Goal: Check status: Check status

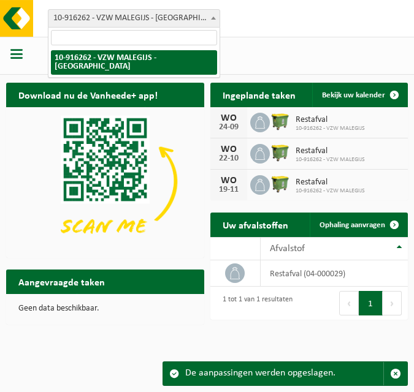
click at [128, 20] on span "10-916262 - VZW MALEGIJS - [GEOGRAPHIC_DATA]" at bounding box center [133, 18] width 171 height 17
click at [277, 52] on div at bounding box center [207, 56] width 414 height 38
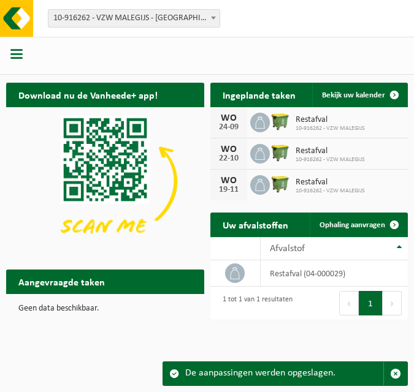
click at [18, 48] on span "button" at bounding box center [16, 54] width 12 height 12
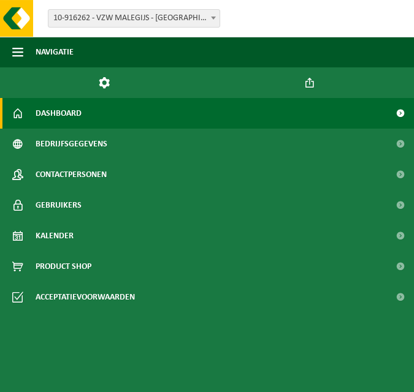
click at [18, 48] on span "button" at bounding box center [17, 52] width 11 height 31
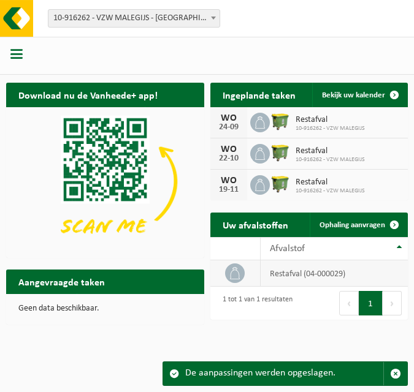
click at [310, 261] on td "restafval (04-000029)" at bounding box center [334, 274] width 147 height 26
click at [296, 256] on th "Afvalstof" at bounding box center [334, 248] width 147 height 23
click at [354, 255] on th "Afvalstof" at bounding box center [334, 248] width 147 height 23
click at [362, 99] on span "Bekijk uw kalender" at bounding box center [353, 95] width 63 height 8
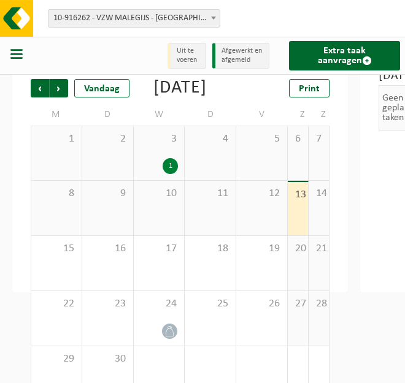
scroll to position [46, 0]
click at [178, 175] on div "1" at bounding box center [169, 167] width 15 height 16
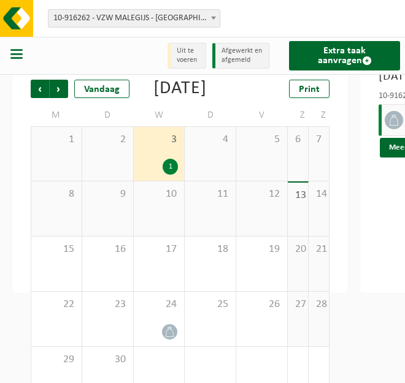
click at [178, 175] on div "1" at bounding box center [169, 167] width 15 height 16
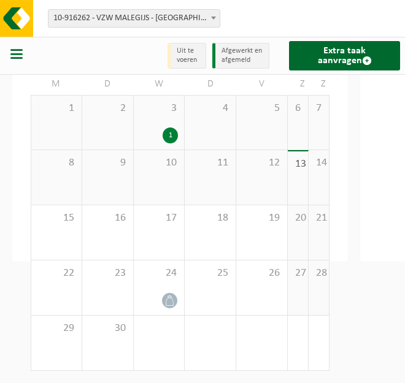
scroll to position [0, 0]
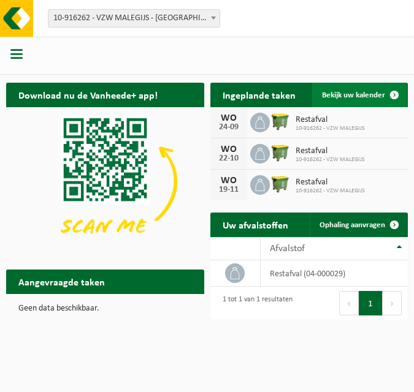
click at [359, 83] on link "Bekijk uw kalender" at bounding box center [359, 95] width 94 height 25
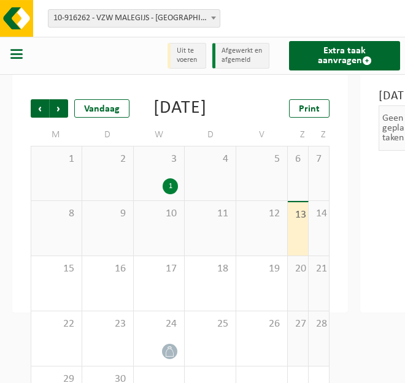
scroll to position [35, 0]
